Goal: Use online tool/utility: Utilize a website feature to perform a specific function

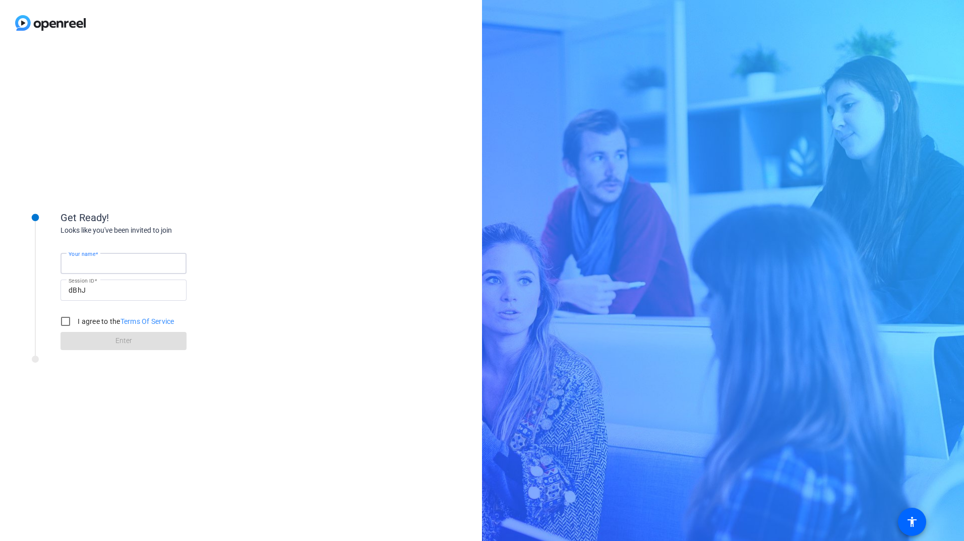
click at [120, 269] on input "Your name" at bounding box center [124, 264] width 110 height 12
type input "[PERSON_NAME] [PERSON_NAME]"
click at [67, 321] on input "I agree to the Terms Of Service" at bounding box center [65, 321] width 20 height 20
checkbox input "true"
click at [118, 340] on span "Enter" at bounding box center [123, 341] width 17 height 11
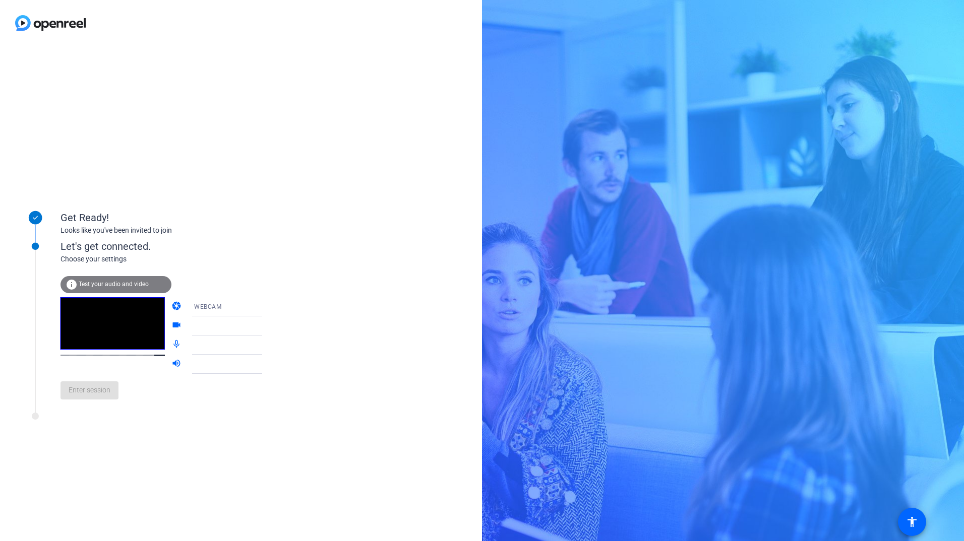
click at [270, 306] on icon at bounding box center [272, 307] width 5 height 3
click at [199, 325] on span "WEBCAM" at bounding box center [193, 327] width 27 height 12
click at [266, 323] on icon at bounding box center [272, 326] width 12 height 12
click at [266, 346] on icon at bounding box center [272, 345] width 12 height 12
click at [266, 363] on icon at bounding box center [272, 364] width 12 height 12
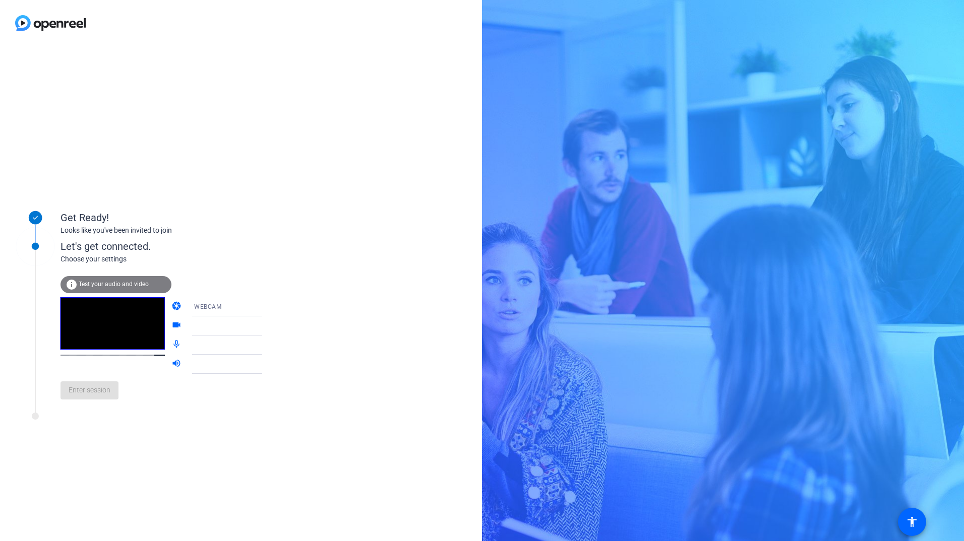
click at [186, 360] on div at bounding box center [234, 364] width 96 height 19
click at [197, 365] on div at bounding box center [231, 364] width 75 height 12
click at [103, 280] on div "info Test your audio and video" at bounding box center [115, 284] width 111 height 17
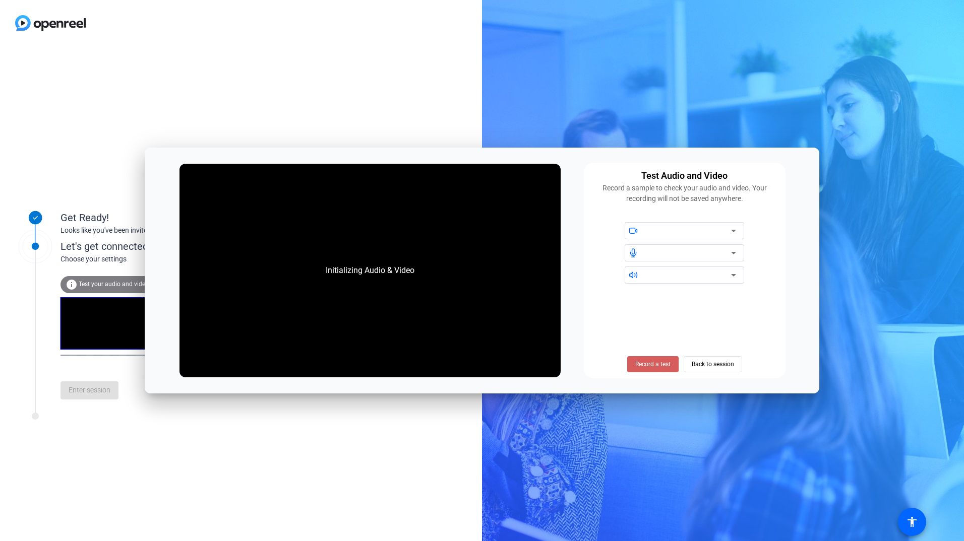
click at [643, 363] on span "Record a test" at bounding box center [652, 364] width 35 height 9
click at [648, 365] on span "Stop Testing (6s)" at bounding box center [653, 364] width 46 height 9
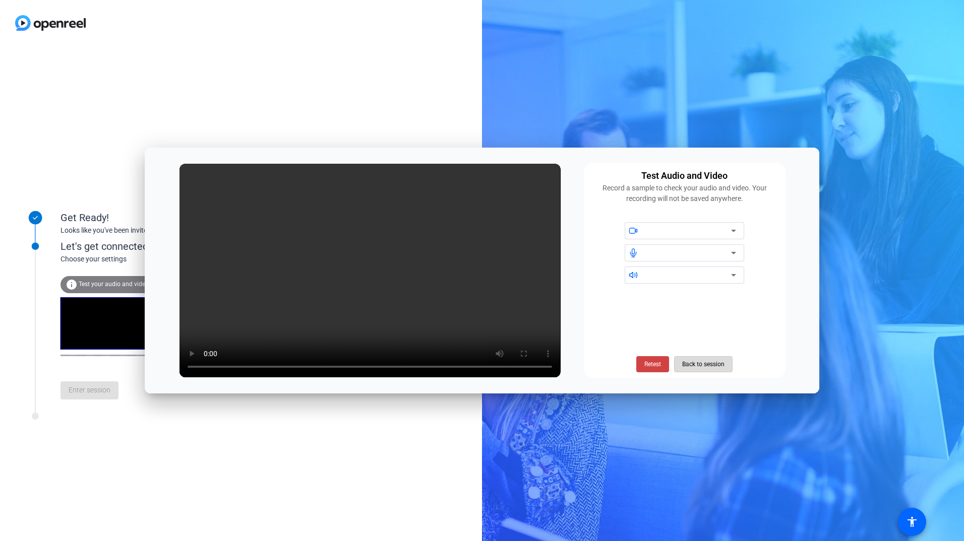
click at [693, 360] on span "Back to session" at bounding box center [703, 364] width 42 height 19
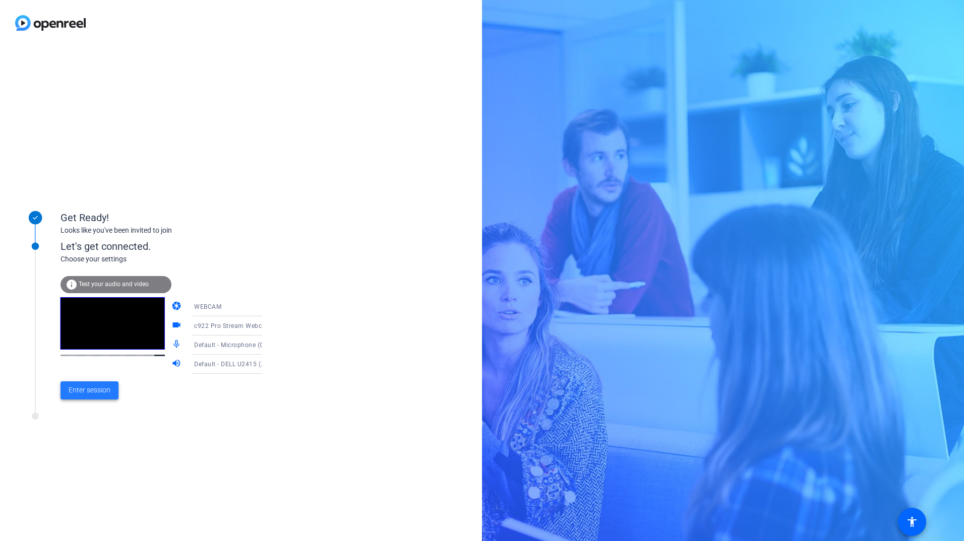
click at [95, 388] on span "Enter session" at bounding box center [90, 390] width 42 height 11
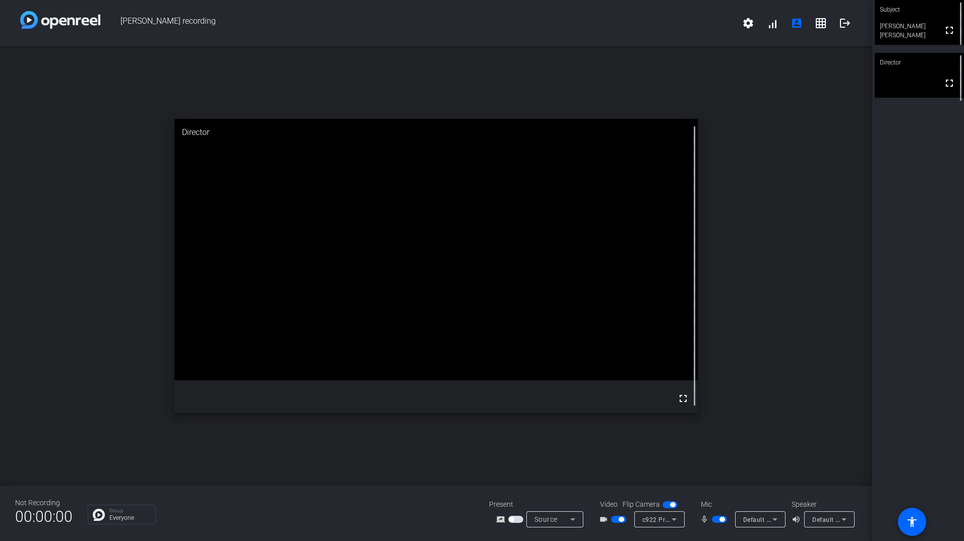
drag, startPoint x: 622, startPoint y: 480, endPoint x: 619, endPoint y: 491, distance: 11.0
click at [576, 523] on icon at bounding box center [573, 520] width 12 height 12
click at [648, 464] on div at bounding box center [482, 270] width 964 height 541
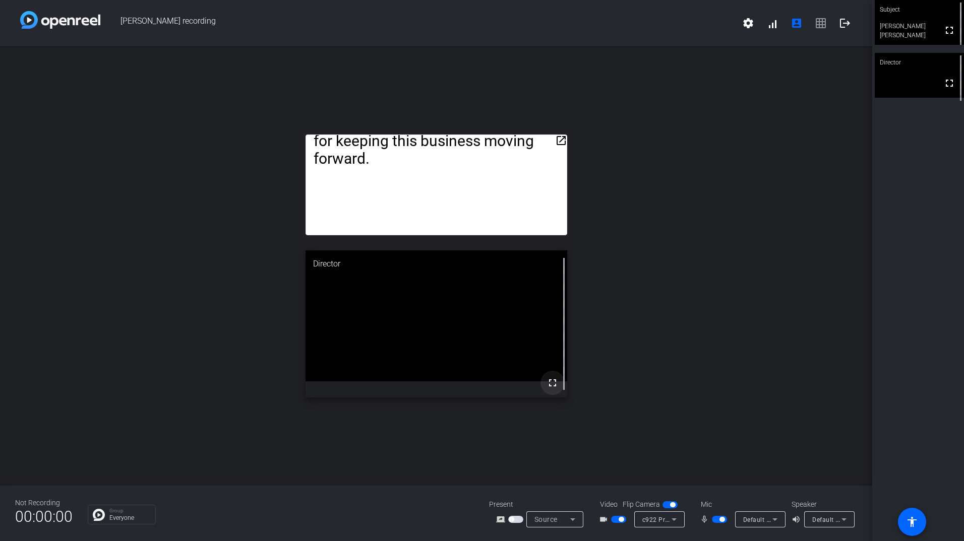
click at [550, 383] on mat-icon "fullscreen" at bounding box center [552, 383] width 12 height 12
click at [550, 378] on mat-icon "fullscreen" at bounding box center [552, 383] width 12 height 12
click at [560, 139] on mat-icon "open_in_new" at bounding box center [561, 141] width 12 height 12
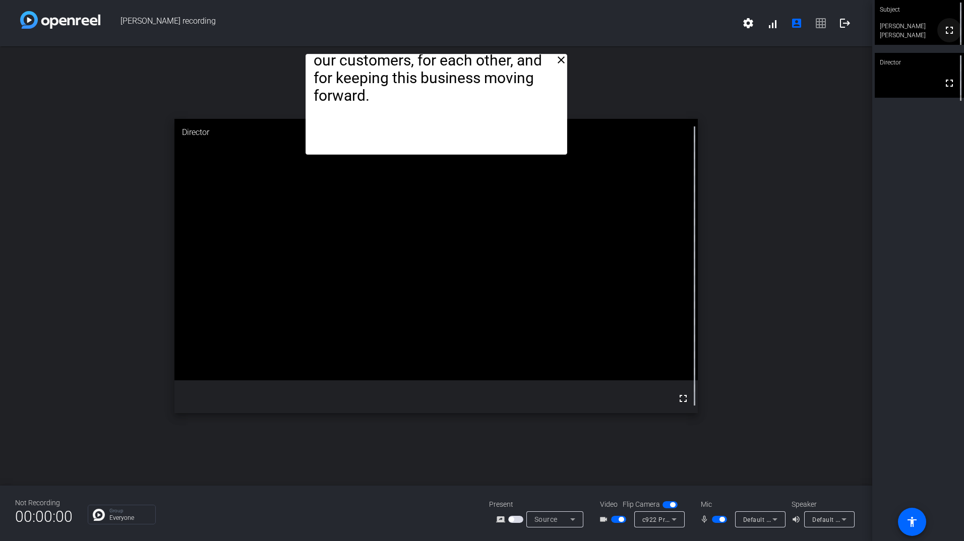
click at [949, 32] on mat-icon "fullscreen" at bounding box center [949, 30] width 12 height 12
